Goal: Transaction & Acquisition: Purchase product/service

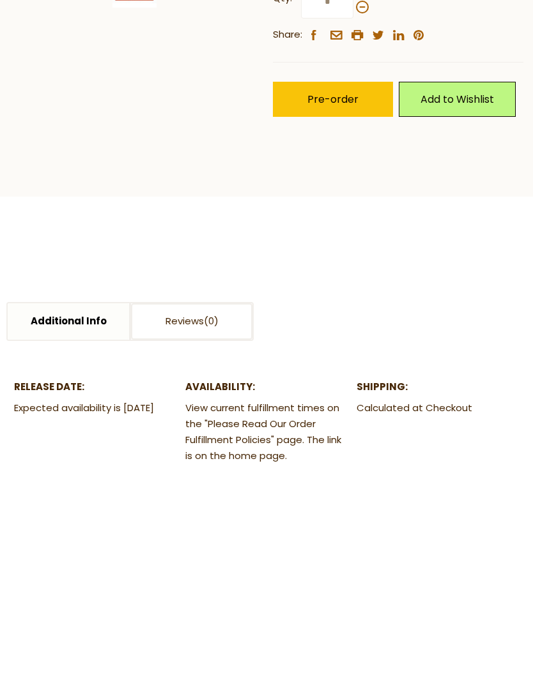
scroll to position [338, 0]
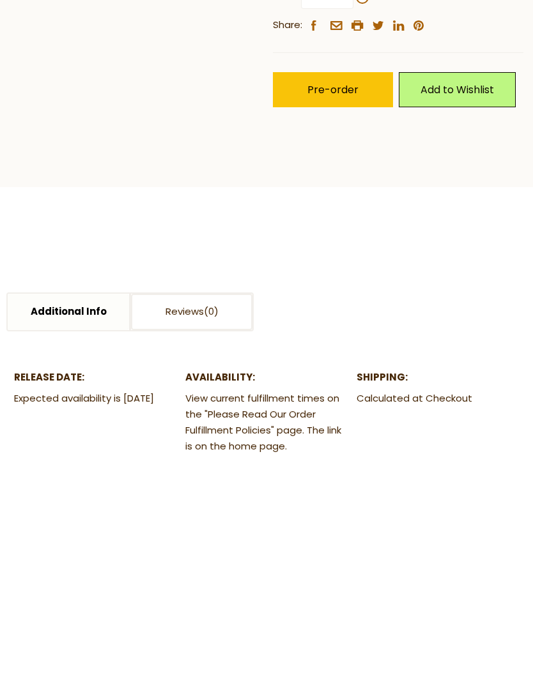
click at [354, 289] on button "Pre-order" at bounding box center [333, 306] width 120 height 35
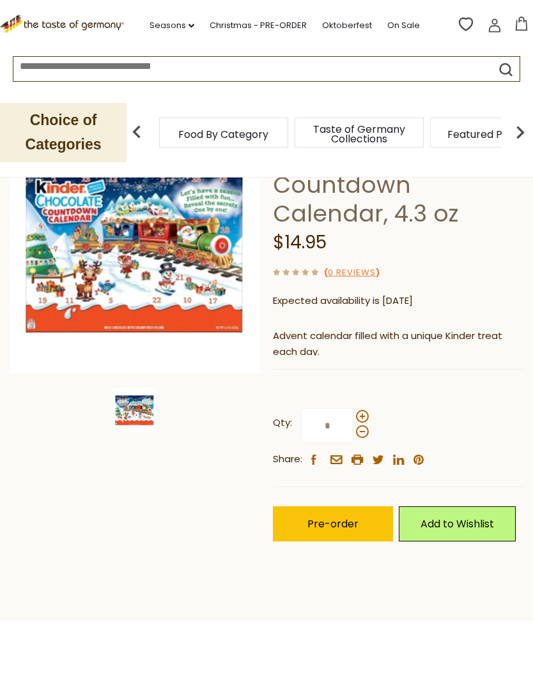
scroll to position [170, 0]
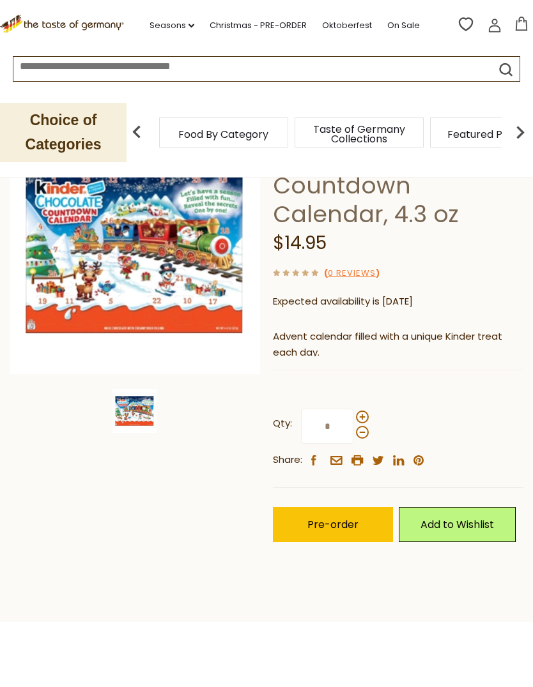
click at [368, 411] on div at bounding box center [362, 425] width 13 height 28
click at [353, 411] on input "*" at bounding box center [327, 426] width 52 height 35
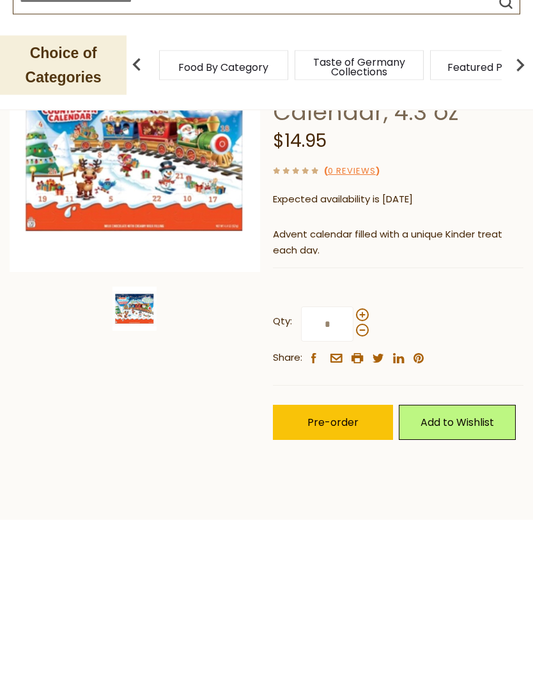
type input "*"
click at [356, 483] on span "Pre-order" at bounding box center [332, 490] width 51 height 15
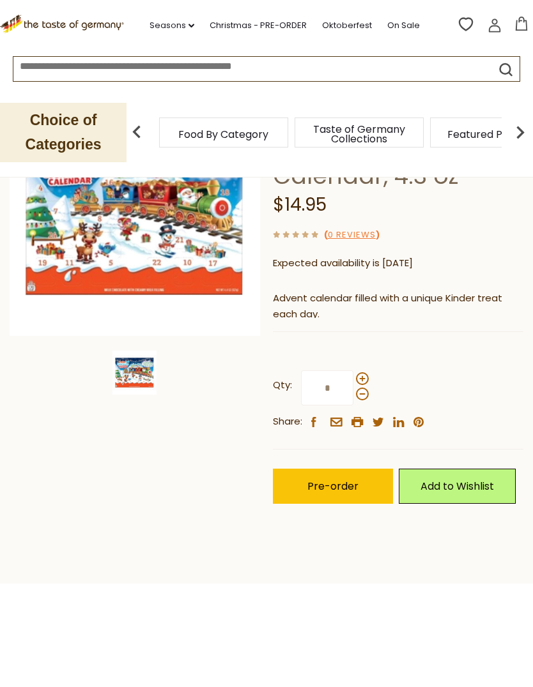
scroll to position [139, 0]
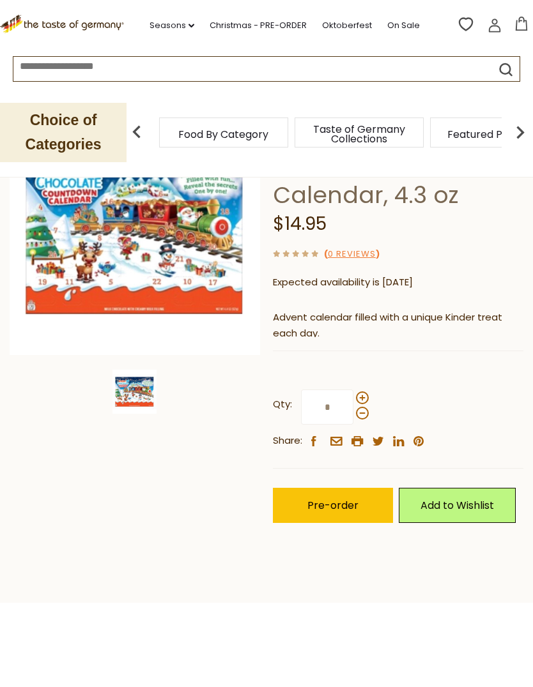
click at [357, 510] on span "Pre-order" at bounding box center [332, 505] width 51 height 15
click at [332, 501] on span "Pre-order" at bounding box center [332, 505] width 51 height 15
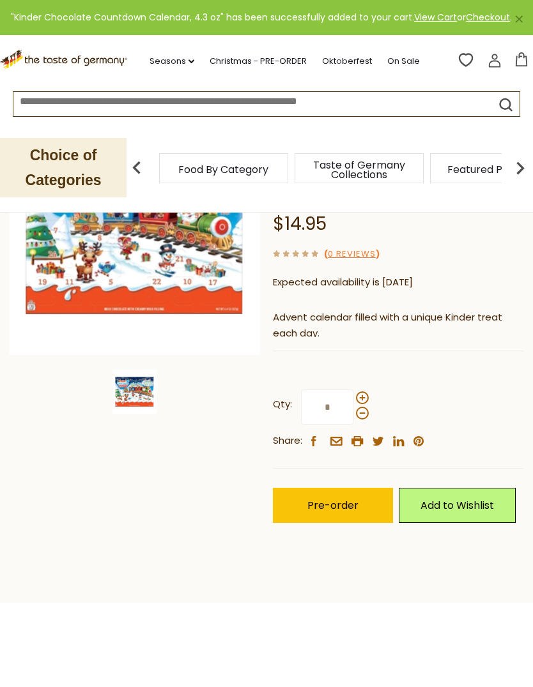
click at [528, 66] on icon at bounding box center [521, 59] width 14 height 14
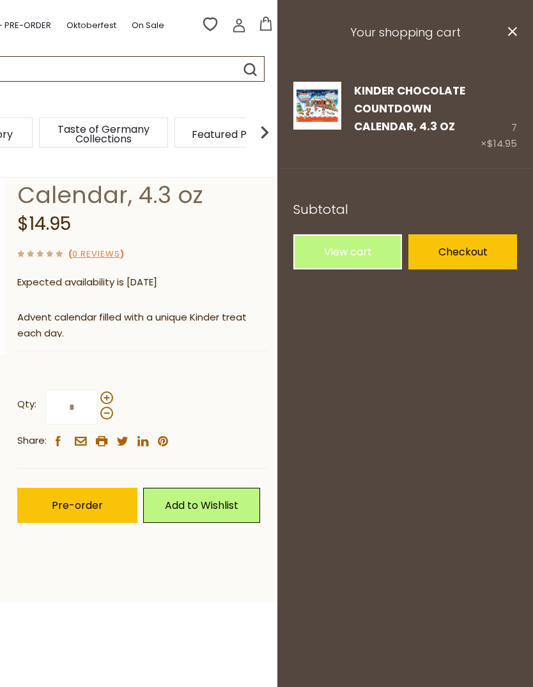
click at [384, 251] on link "View cart" at bounding box center [347, 251] width 109 height 35
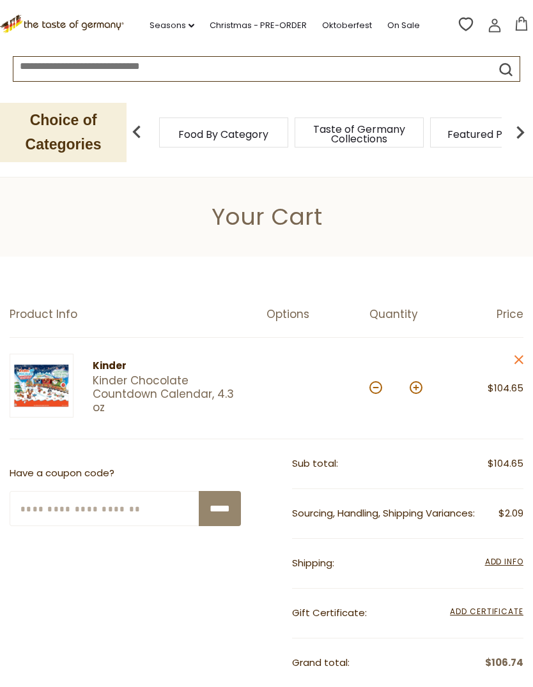
click at [373, 395] on div "*" at bounding box center [395, 388] width 53 height 35
click at [370, 390] on button at bounding box center [375, 387] width 13 height 13
click at [371, 388] on button at bounding box center [375, 387] width 13 height 13
click at [370, 389] on button at bounding box center [375, 387] width 13 height 13
click at [371, 391] on button at bounding box center [375, 387] width 13 height 13
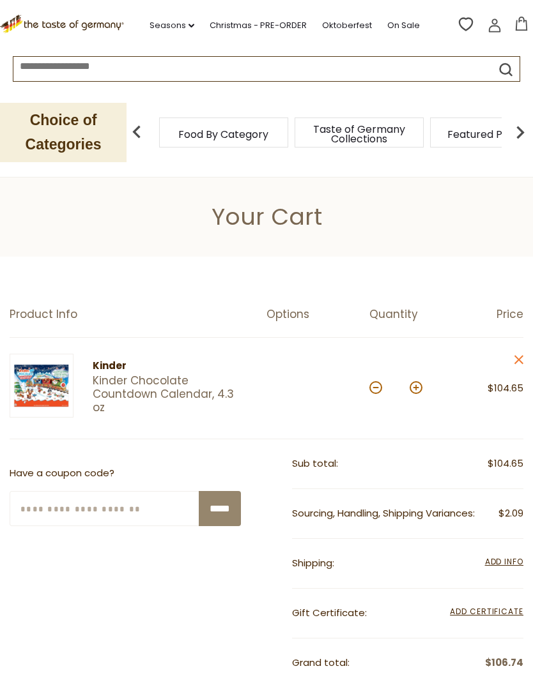
type input "*"
click at [376, 393] on button at bounding box center [375, 387] width 13 height 13
type input "*"
click at [374, 391] on button at bounding box center [375, 387] width 13 height 13
type input "*"
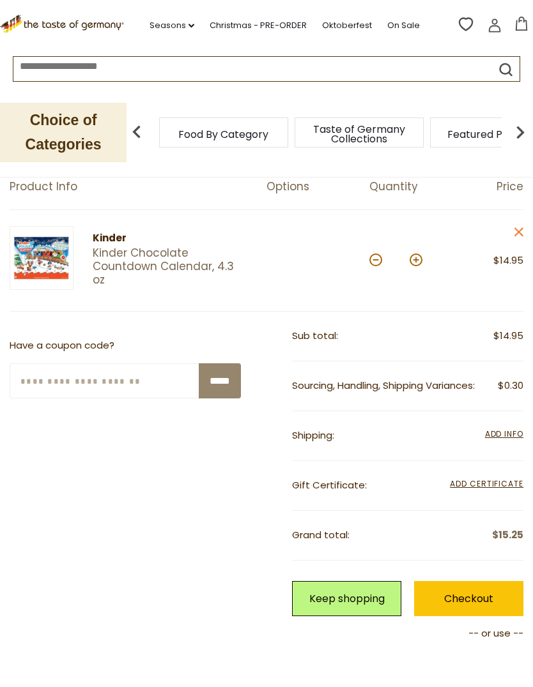
scroll to position [128, 0]
click at [421, 263] on button at bounding box center [415, 260] width 13 height 13
type input "*"
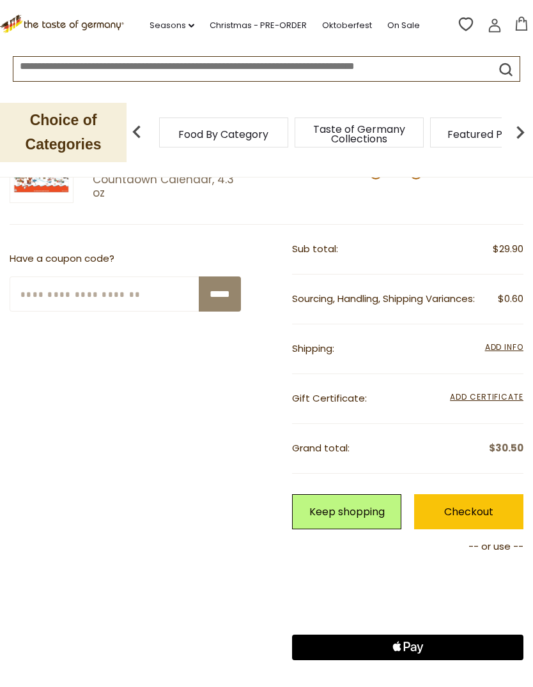
scroll to position [229, 0]
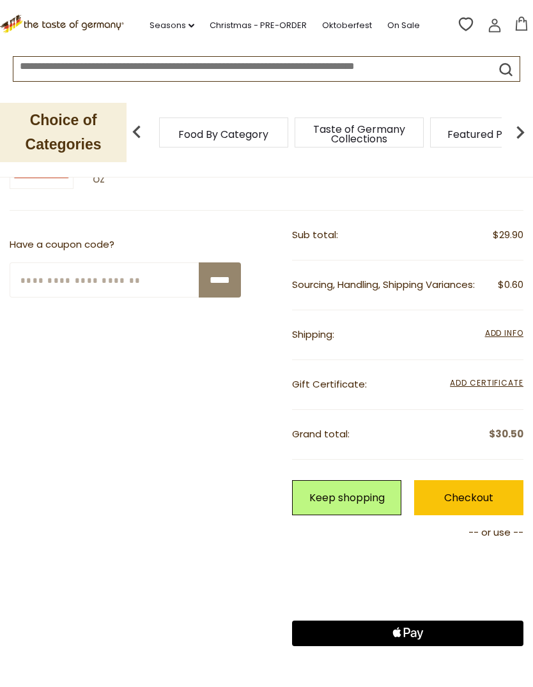
click at [488, 492] on link "Checkout" at bounding box center [468, 497] width 109 height 35
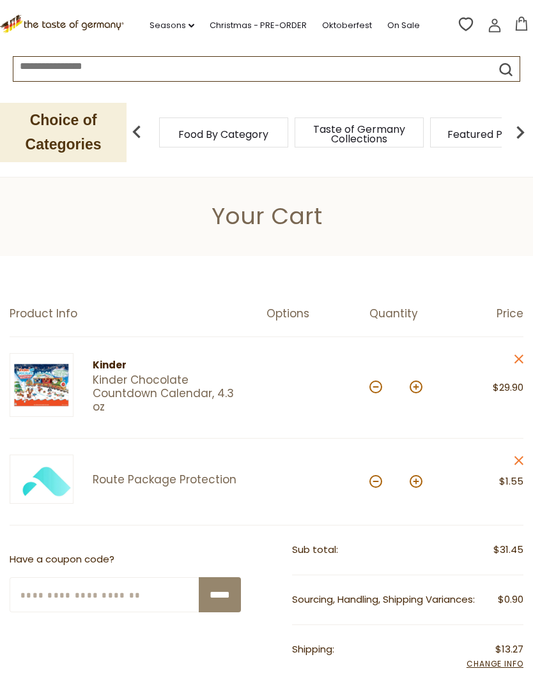
click at [289, 24] on link "Christmas - PRE-ORDER" at bounding box center [257, 26] width 97 height 14
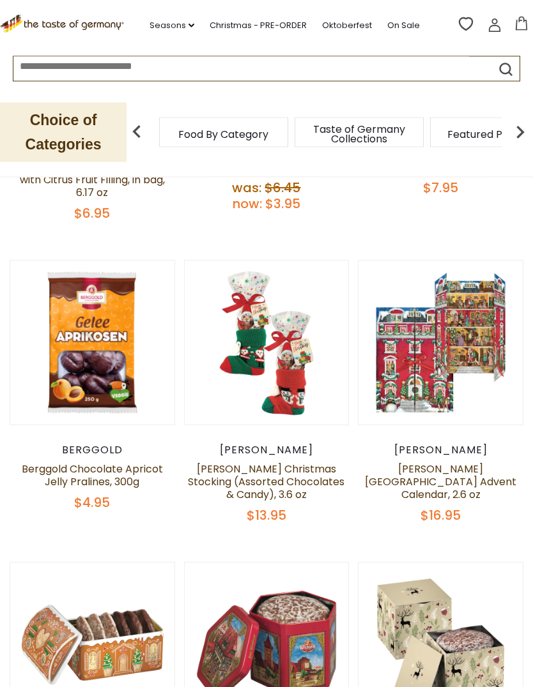
scroll to position [507, 0]
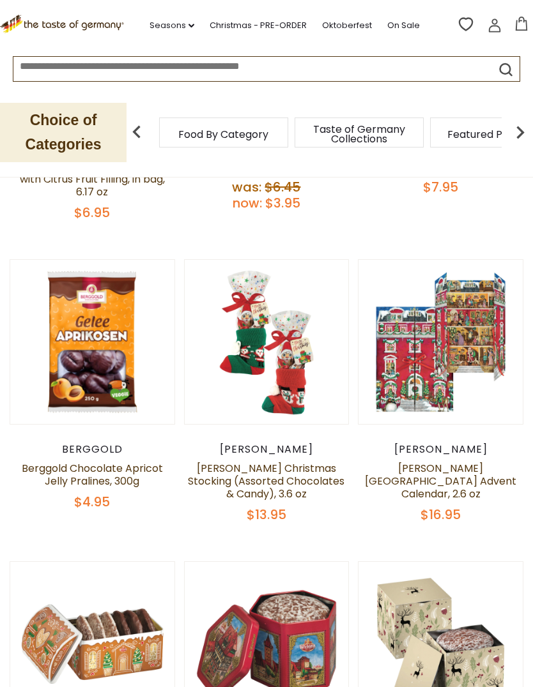
click at [456, 145] on button "Quick View" at bounding box center [440, 130] width 86 height 29
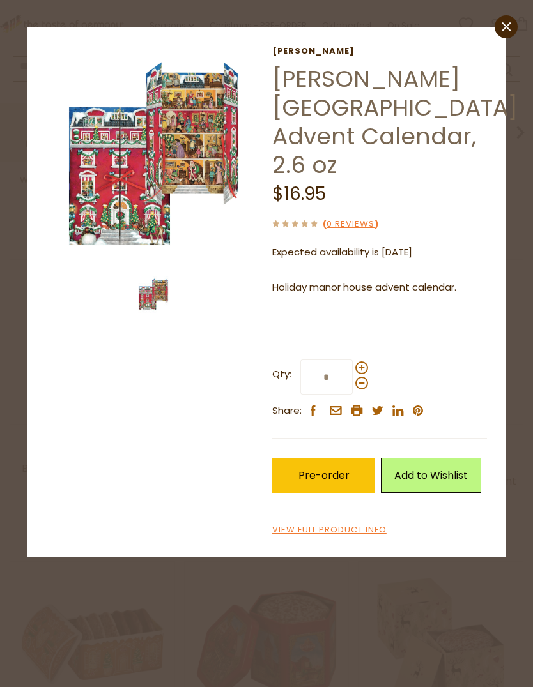
click at [508, 30] on icon "close" at bounding box center [506, 27] width 10 height 10
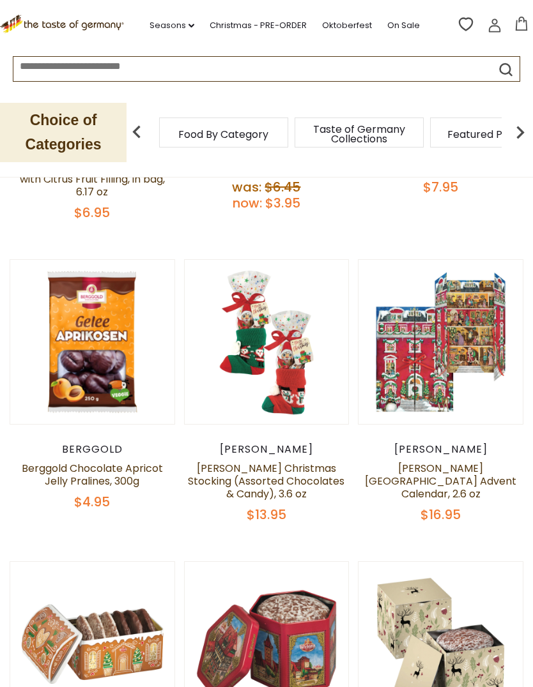
click at [444, 461] on link "[PERSON_NAME][GEOGRAPHIC_DATA] Advent Calendar, 2.6 oz" at bounding box center [440, 481] width 151 height 40
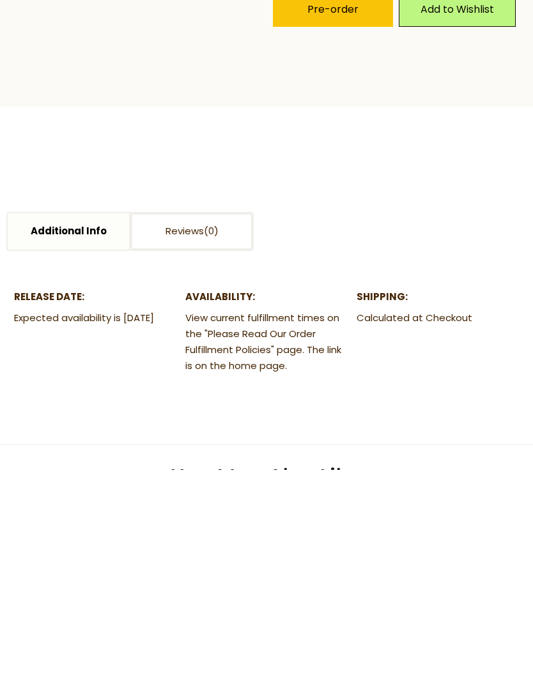
scroll to position [474, 0]
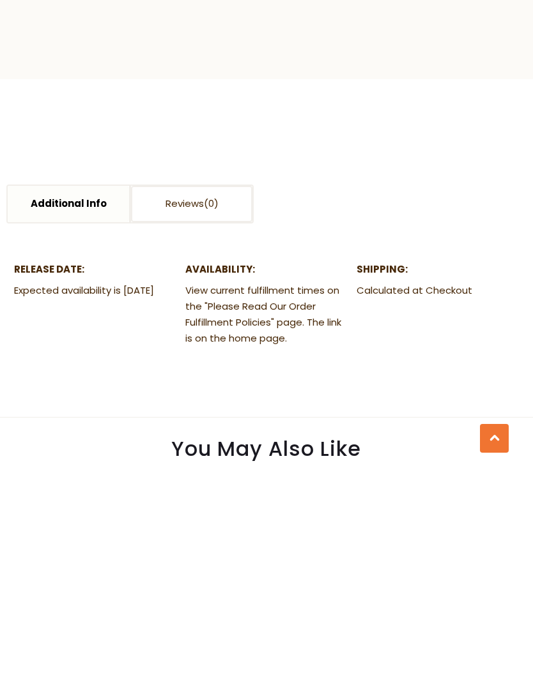
click at [79, 403] on link "Additional Info" at bounding box center [68, 421] width 121 height 36
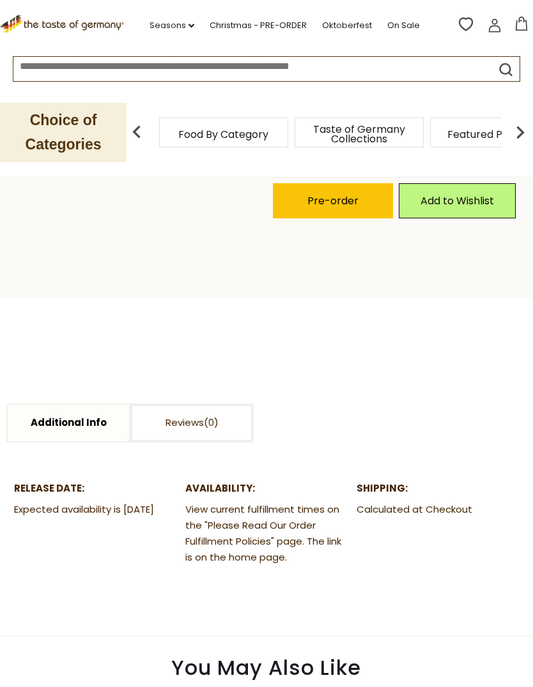
scroll to position [466, 0]
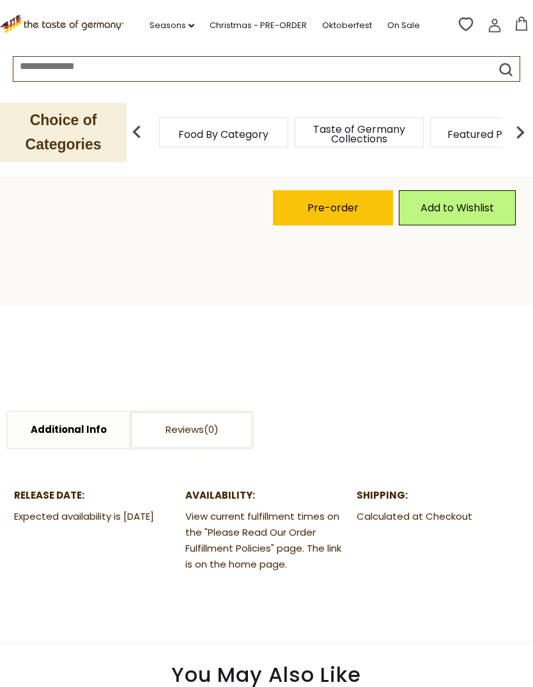
click at [76, 412] on link "Additional Info" at bounding box center [68, 430] width 121 height 36
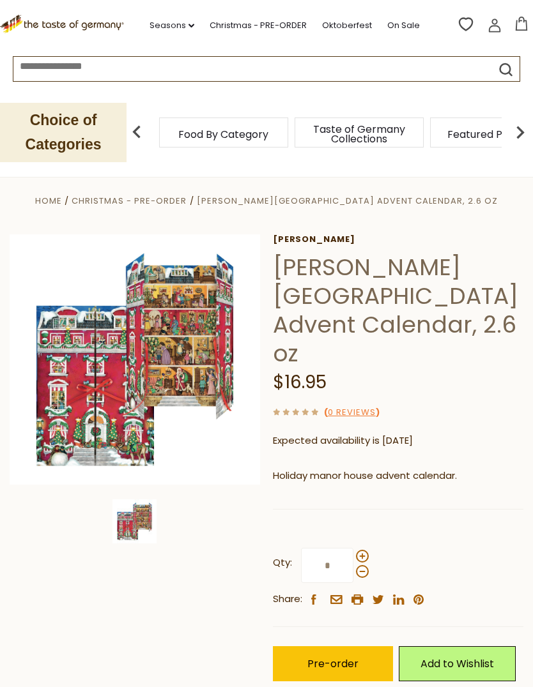
scroll to position [10, 0]
click at [96, 397] on img at bounding box center [135, 359] width 250 height 250
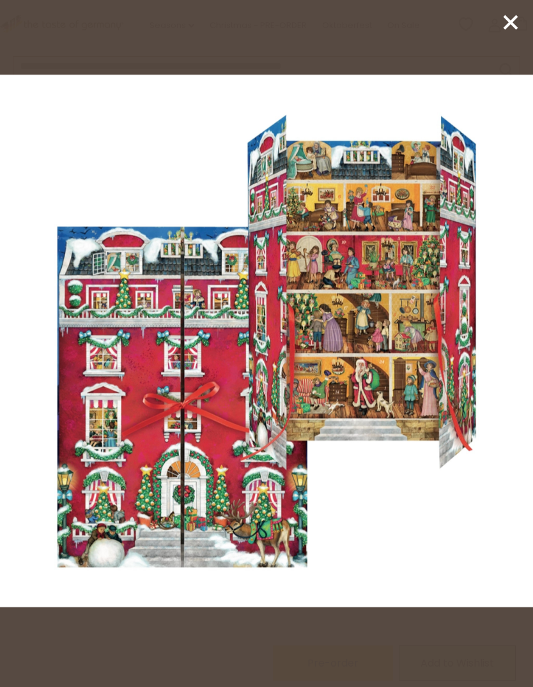
click at [513, 22] on icon at bounding box center [510, 22] width 19 height 19
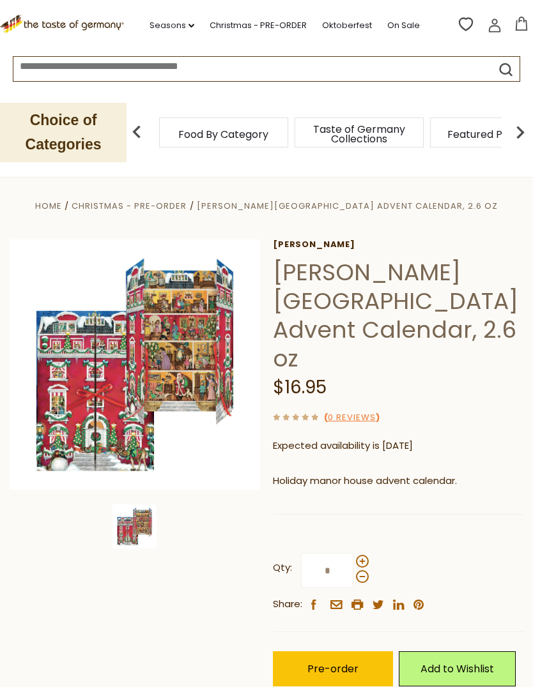
scroll to position [0, 0]
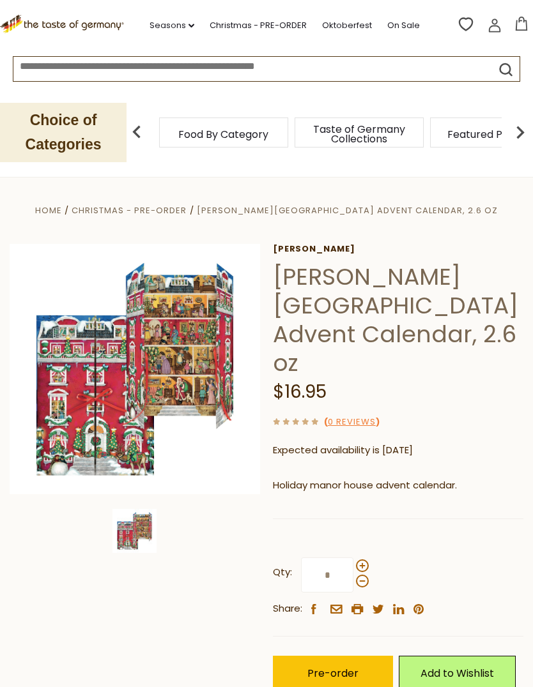
click at [305, 24] on link "Christmas - PRE-ORDER" at bounding box center [257, 26] width 97 height 14
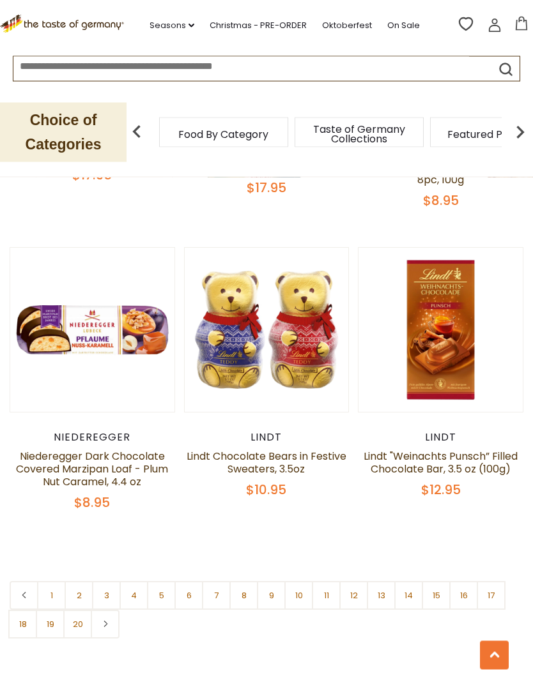
scroll to position [3564, 0]
click at [52, 581] on link "1" at bounding box center [51, 595] width 29 height 29
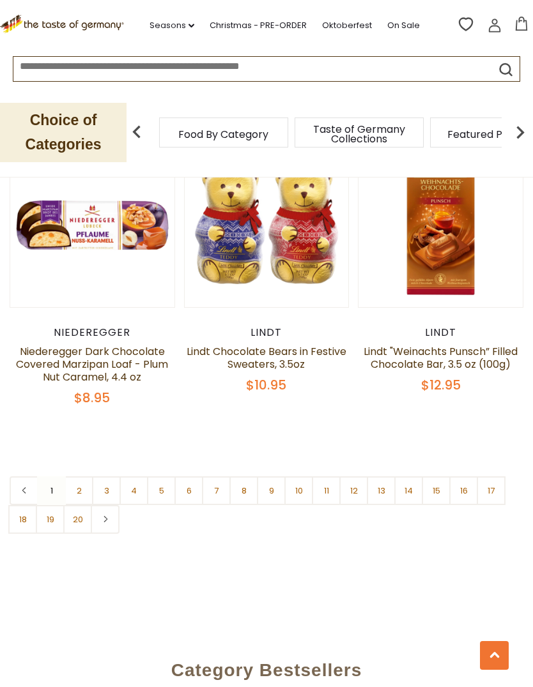
scroll to position [3669, 0]
click at [82, 476] on link "2" at bounding box center [78, 490] width 29 height 29
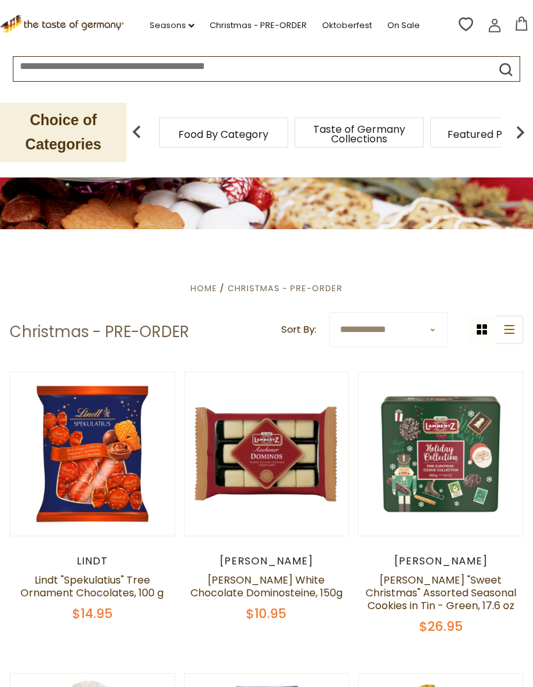
scroll to position [81, 0]
